Goal: Task Accomplishment & Management: Use online tool/utility

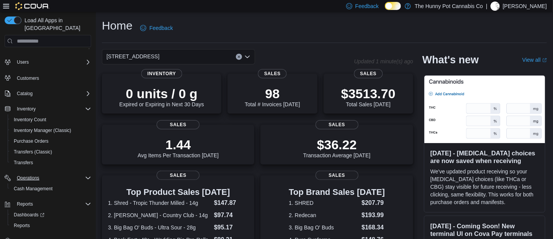
scroll to position [25, 0]
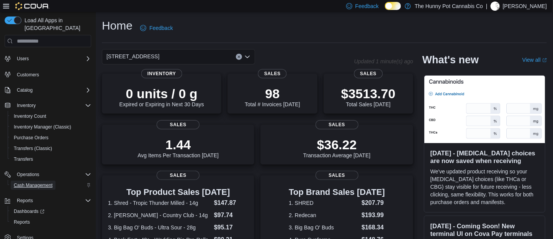
click at [34, 182] on span "Cash Management" at bounding box center [33, 185] width 39 height 6
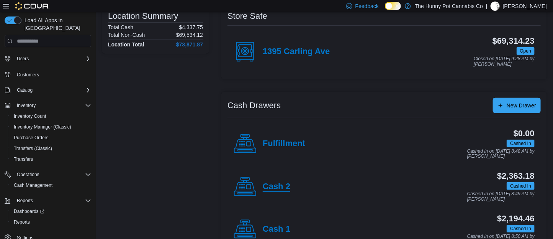
scroll to position [72, 0]
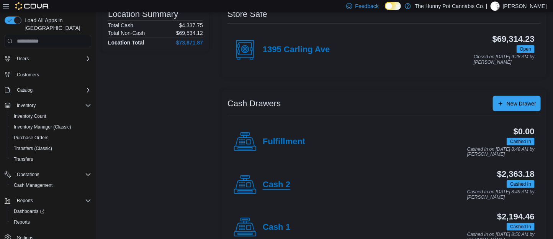
click at [274, 186] on h4 "Cash 2" at bounding box center [277, 185] width 28 height 10
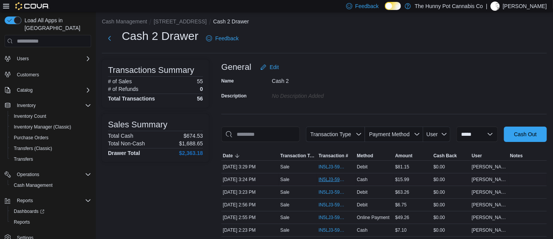
scroll to position [4, 0]
click at [339, 194] on span "IN5LJ3-5948423" at bounding box center [333, 191] width 28 height 6
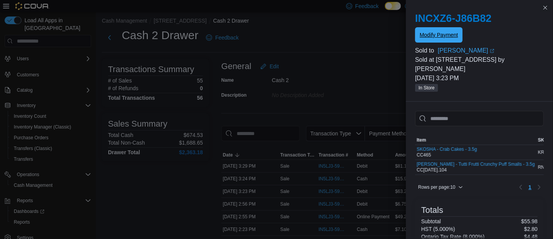
click at [448, 41] on span "Modify Payment" at bounding box center [439, 34] width 38 height 15
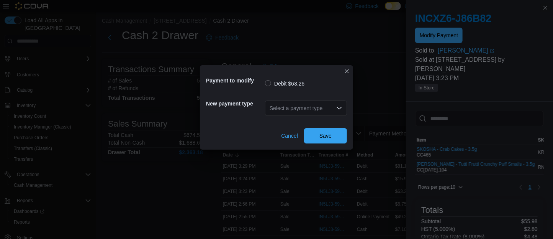
click at [293, 107] on div "Select a payment type" at bounding box center [306, 107] width 82 height 15
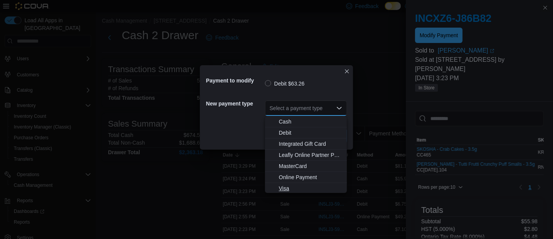
click at [291, 186] on span "Visa" at bounding box center [311, 188] width 64 height 8
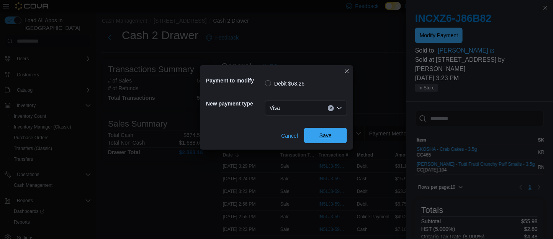
click at [328, 136] on span "Save" at bounding box center [325, 135] width 12 height 8
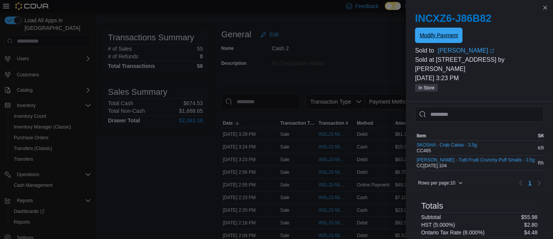
scroll to position [43, 0]
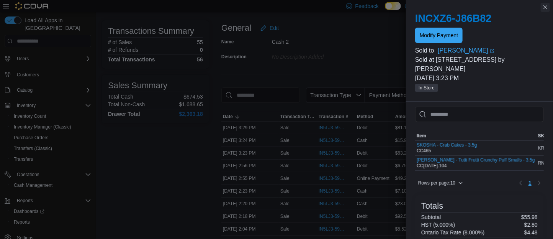
click at [543, 10] on button "Close this dialog" at bounding box center [545, 7] width 9 height 9
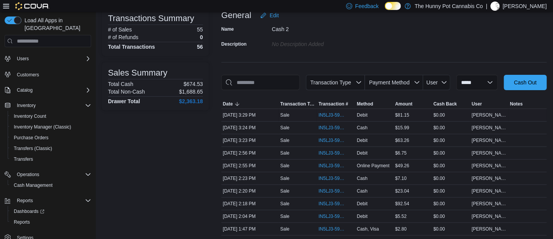
scroll to position [56, 0]
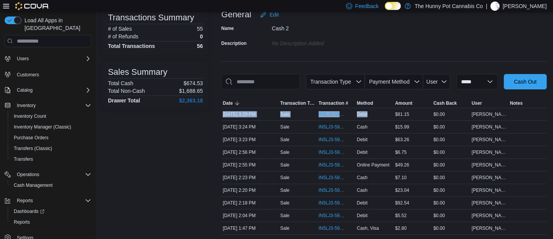
drag, startPoint x: 370, startPoint y: 137, endPoint x: 222, endPoint y: 137, distance: 148.6
click at [222, 121] on tr "Date Sep 10, 2025 3:29 PM Transaction Type Sale Transaction # IN5LJ3-5948476 Me…" at bounding box center [383, 114] width 325 height 13
click at [314, 119] on div "Sale" at bounding box center [298, 114] width 38 height 9
click at [376, 119] on div "Debit" at bounding box center [374, 114] width 38 height 9
click at [374, 119] on div "Debit" at bounding box center [374, 114] width 38 height 9
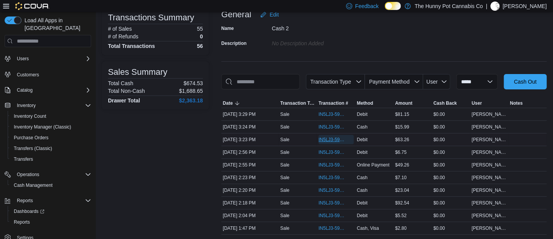
click at [331, 142] on span "IN5LJ3-5948423" at bounding box center [333, 139] width 28 height 6
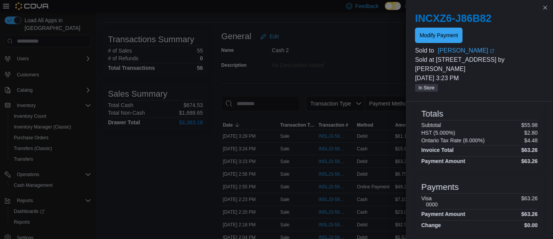
scroll to position [41, 0]
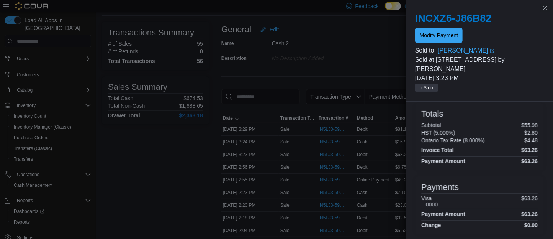
drag, startPoint x: 546, startPoint y: 57, endPoint x: 446, endPoint y: 62, distance: 99.3
click at [446, 62] on div "INCXZ6-J86B82 Modify Payment Sold to Stuart Crate (opens in a new tab or window…" at bounding box center [479, 52] width 147 height 98
click at [512, 74] on p "September 10, 2025 3:23 PM" at bounding box center [479, 78] width 129 height 9
drag, startPoint x: 499, startPoint y: 69, endPoint x: 472, endPoint y: 73, distance: 27.5
click at [471, 74] on p "September 10, 2025 3:23 PM" at bounding box center [479, 78] width 129 height 9
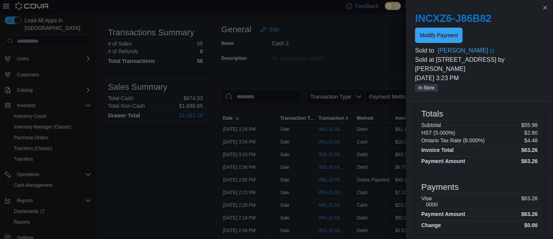
click at [505, 83] on p "In Store" at bounding box center [479, 87] width 129 height 9
click at [433, 44] on div at bounding box center [479, 44] width 129 height 3
click at [441, 38] on span "Modify Payment" at bounding box center [439, 35] width 38 height 8
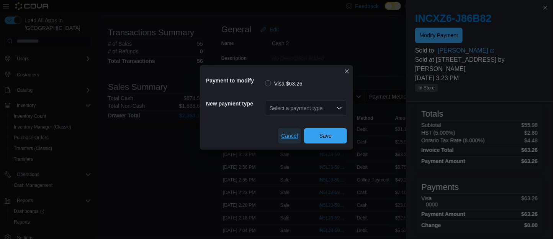
click at [286, 130] on span "Cancel" at bounding box center [289, 135] width 17 height 15
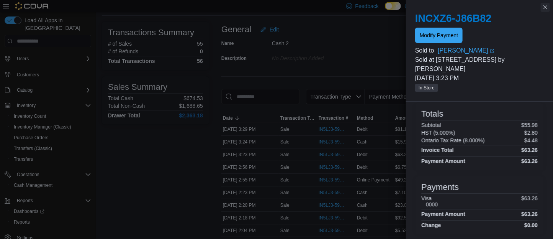
click at [544, 7] on button "Close this dialog" at bounding box center [545, 7] width 9 height 9
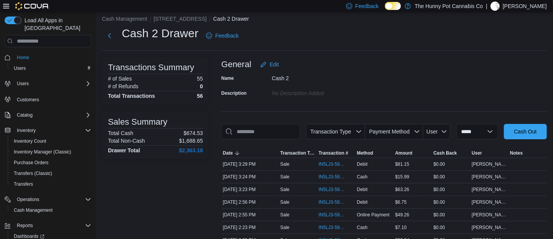
scroll to position [0, 0]
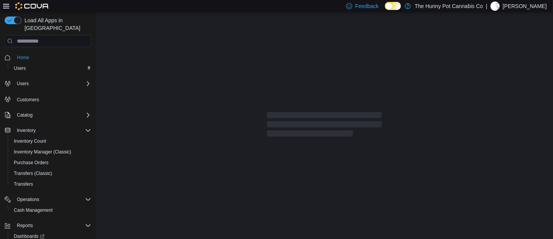
scroll to position [1, 0]
